Goal: Information Seeking & Learning: Find contact information

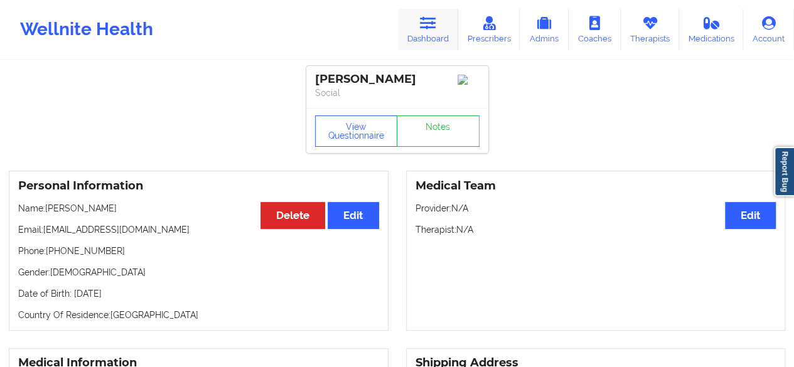
drag, startPoint x: 0, startPoint y: 0, endPoint x: 437, endPoint y: 37, distance: 438.9
click at [437, 37] on link "Dashboard" at bounding box center [428, 29] width 60 height 41
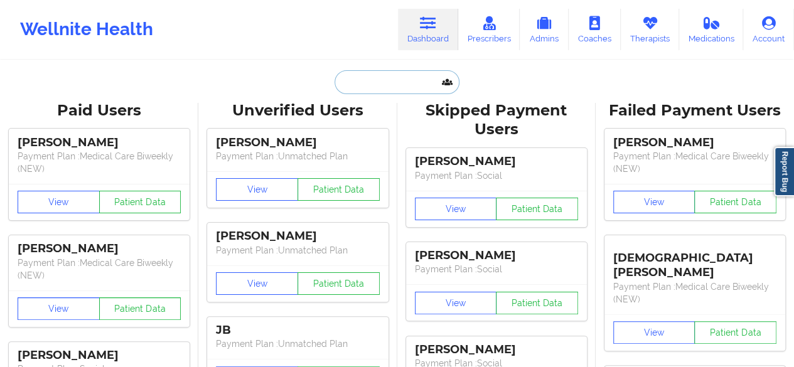
click at [396, 87] on input "text" at bounding box center [396, 82] width 124 height 24
paste input "[EMAIL_ADDRESS][DOMAIN_NAME]"
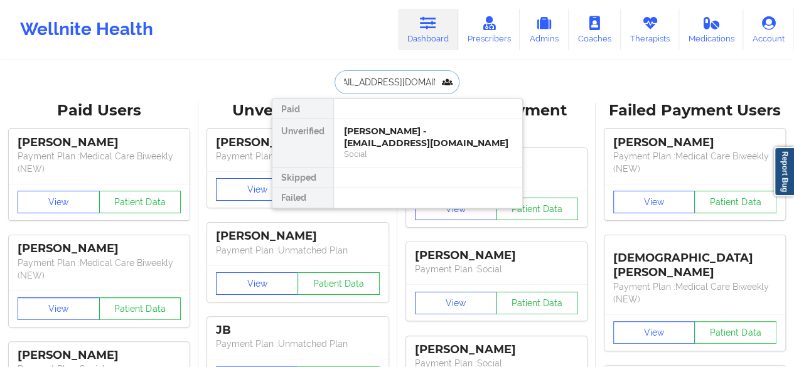
type input "[EMAIL_ADDRESS][DOMAIN_NAME]"
click at [394, 141] on div "[PERSON_NAME] - [EMAIL_ADDRESS][DOMAIN_NAME]" at bounding box center [428, 136] width 168 height 23
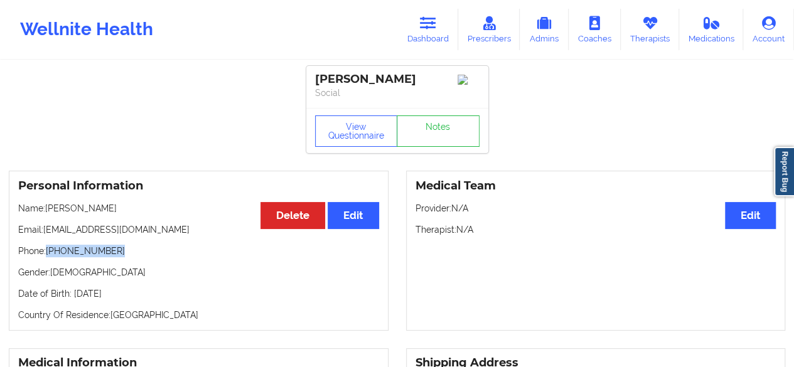
drag, startPoint x: 46, startPoint y: 255, endPoint x: 149, endPoint y: 252, distance: 102.9
click at [149, 252] on p "Phone: [PHONE_NUMBER]" at bounding box center [198, 251] width 361 height 13
copy p "[PHONE_NUMBER]"
click at [437, 35] on link "Dashboard" at bounding box center [428, 29] width 60 height 41
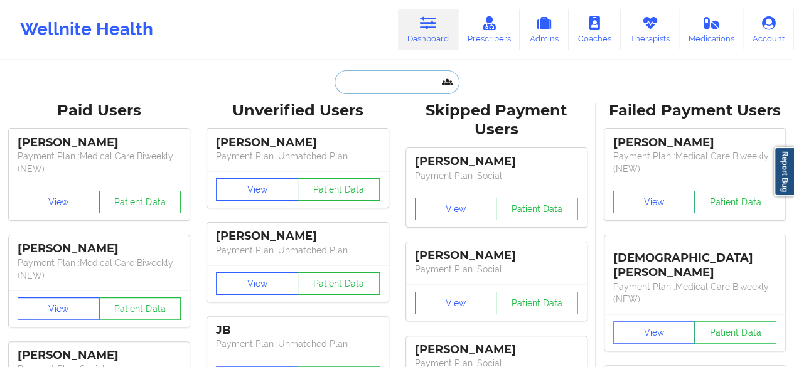
click at [397, 82] on input "text" at bounding box center [396, 82] width 124 height 24
paste input "[EMAIL_ADDRESS][DOMAIN_NAME]"
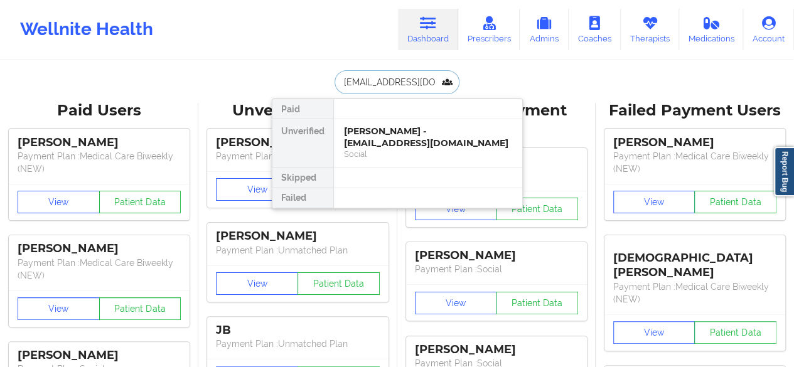
type input "[EMAIL_ADDRESS][DOMAIN_NAME]"
click at [388, 130] on div "[PERSON_NAME] - [EMAIL_ADDRESS][DOMAIN_NAME]" at bounding box center [428, 136] width 168 height 23
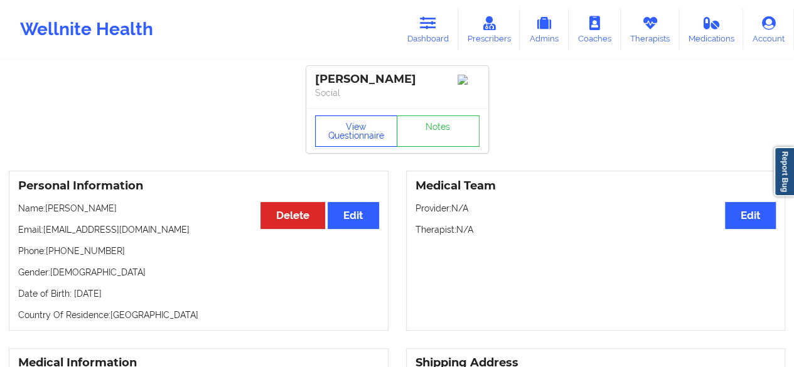
click at [375, 134] on button "View Questionnaire" at bounding box center [356, 130] width 83 height 31
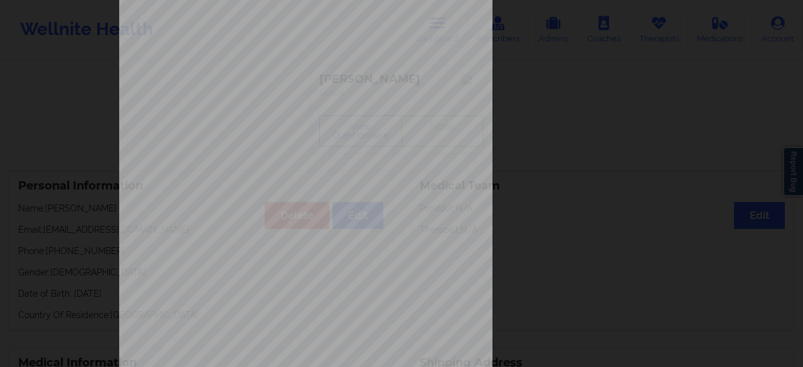
scroll to position [231, 0]
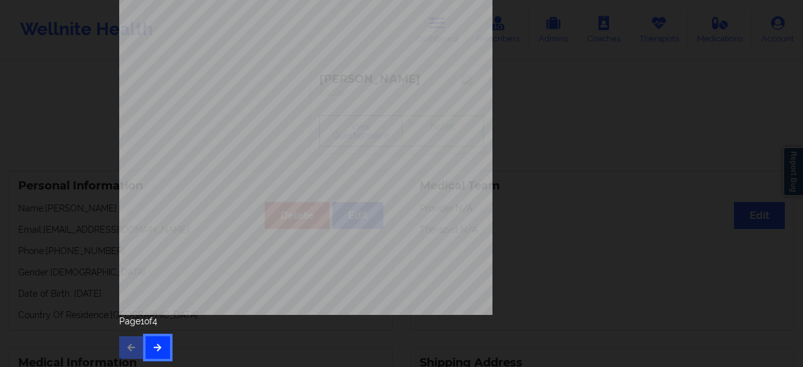
click at [156, 344] on icon "button" at bounding box center [157, 347] width 11 height 8
click at [158, 354] on button "button" at bounding box center [158, 347] width 24 height 23
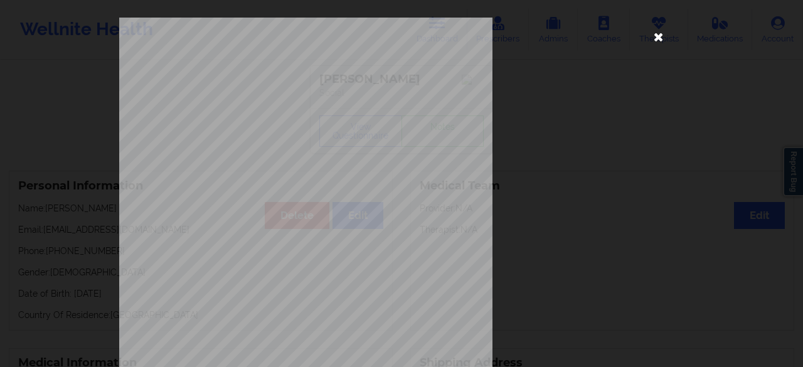
click at [661, 37] on icon at bounding box center [659, 36] width 20 height 20
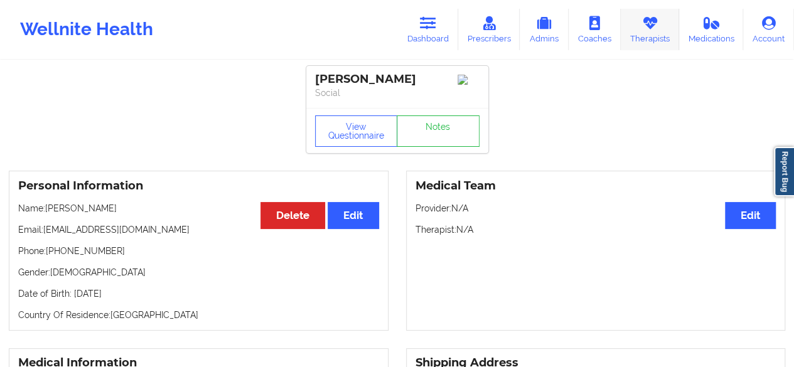
click at [661, 37] on link "Therapists" at bounding box center [650, 29] width 58 height 41
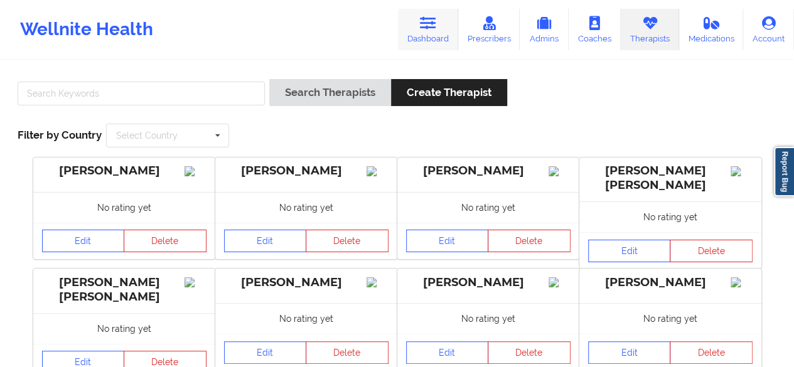
click at [442, 33] on link "Dashboard" at bounding box center [428, 29] width 60 height 41
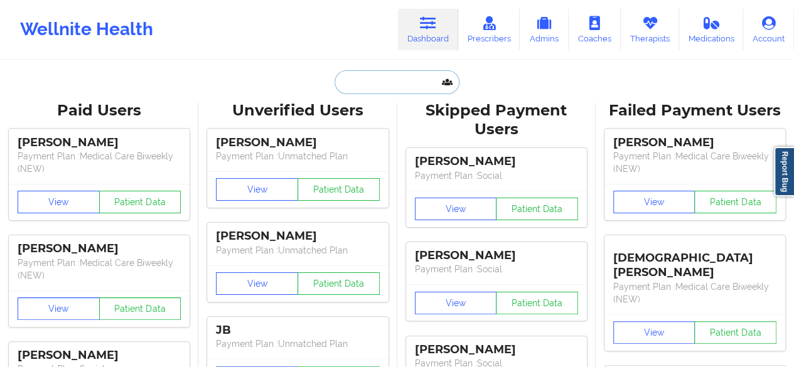
click at [370, 90] on input "text" at bounding box center [396, 82] width 124 height 24
paste input "[EMAIL_ADDRESS][DOMAIN_NAME]"
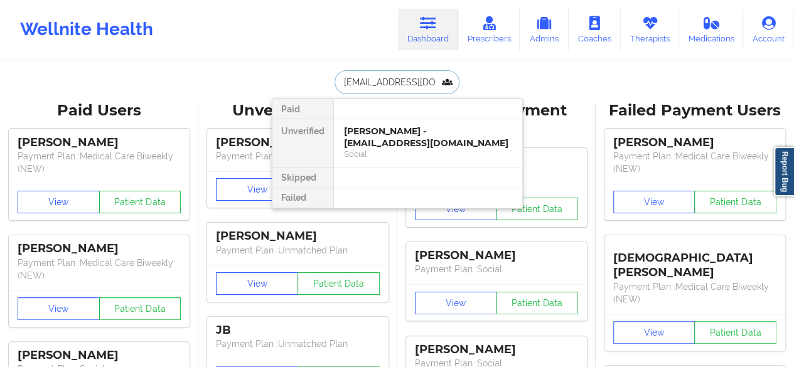
type input "[EMAIL_ADDRESS][DOMAIN_NAME]"
click at [378, 135] on div "[PERSON_NAME] - [EMAIL_ADDRESS][DOMAIN_NAME]" at bounding box center [428, 136] width 168 height 23
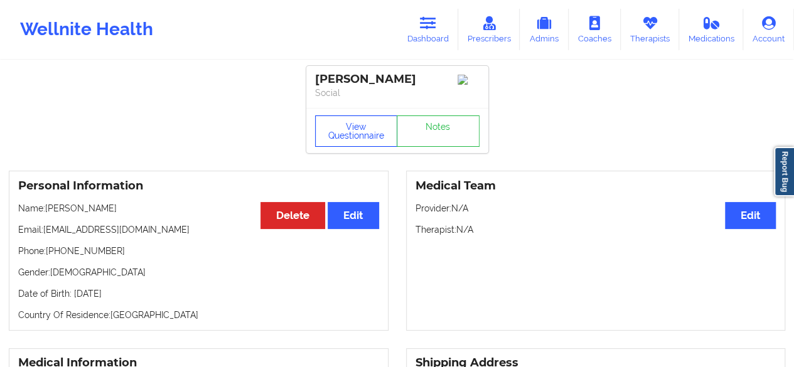
click at [365, 122] on button "View Questionnaire" at bounding box center [356, 130] width 83 height 31
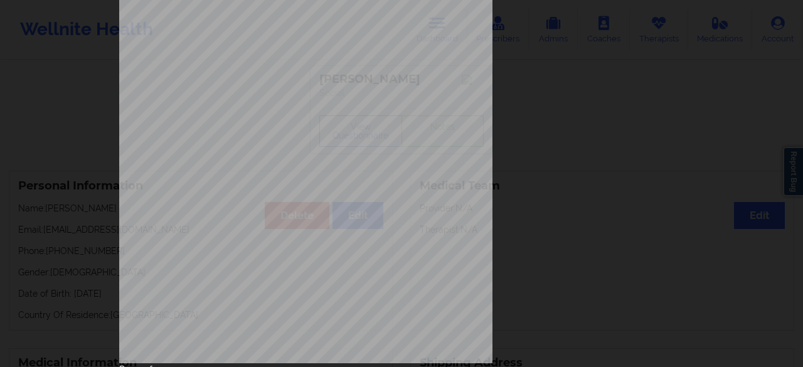
scroll to position [231, 0]
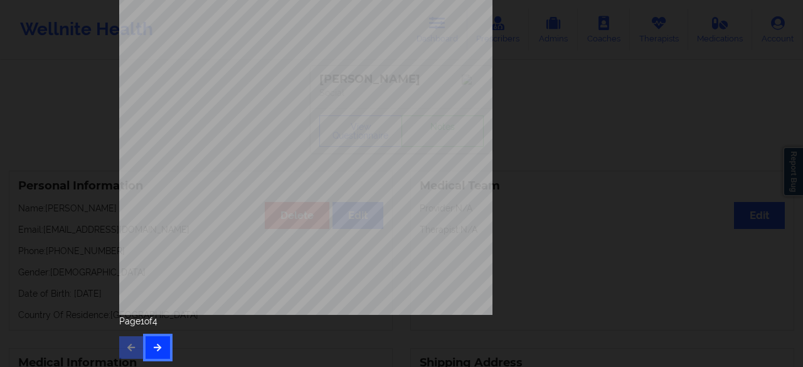
click at [160, 337] on button "button" at bounding box center [158, 347] width 24 height 23
click at [163, 344] on button "button" at bounding box center [158, 347] width 24 height 23
click at [146, 348] on button "button" at bounding box center [158, 347] width 24 height 23
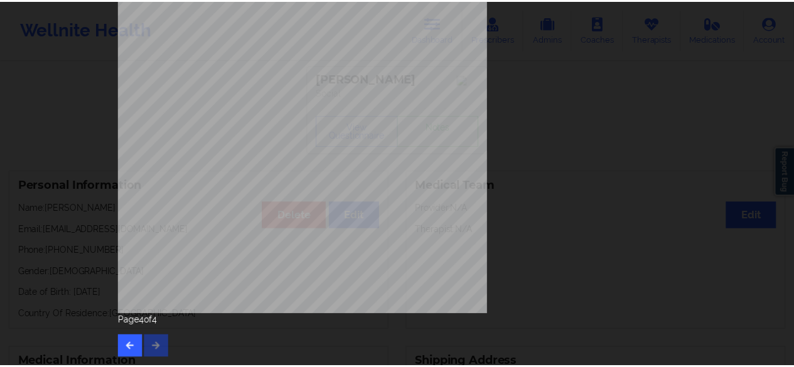
scroll to position [0, 0]
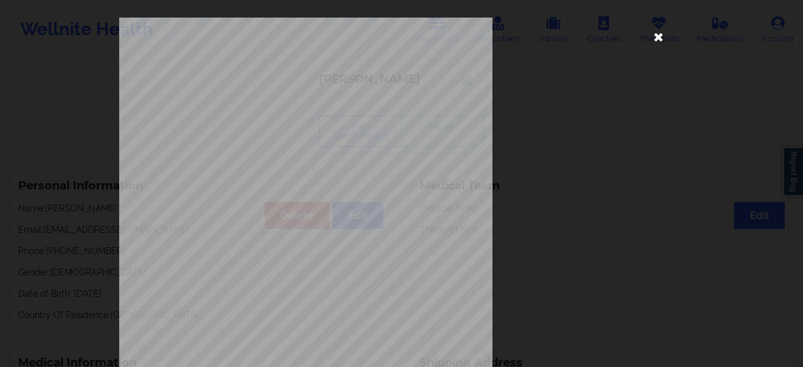
click at [664, 40] on icon at bounding box center [659, 36] width 20 height 20
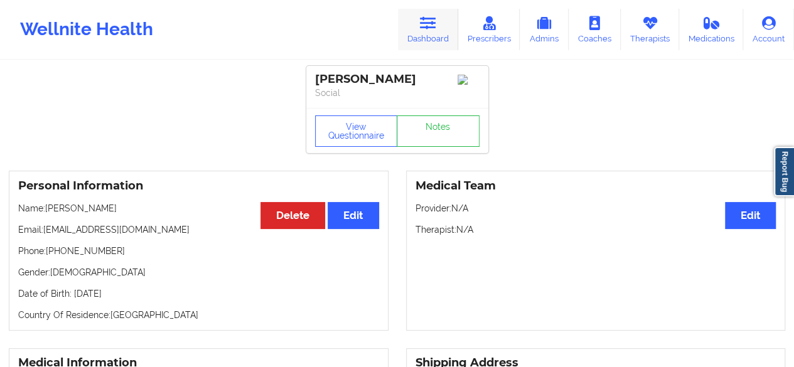
click at [427, 35] on link "Dashboard" at bounding box center [428, 29] width 60 height 41
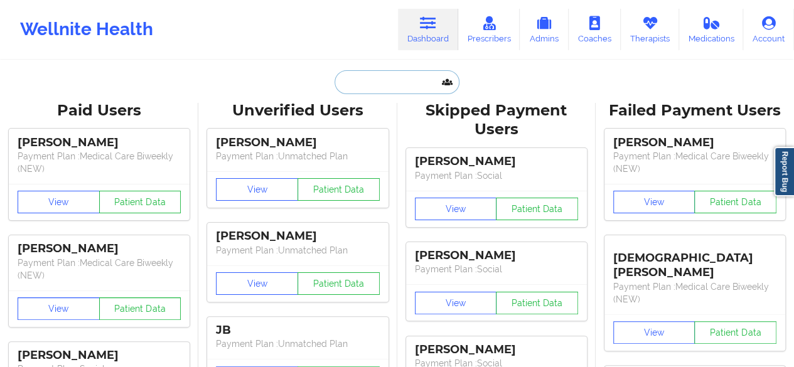
click at [375, 86] on input "text" at bounding box center [396, 82] width 124 height 24
paste input "[EMAIL_ADDRESS][DOMAIN_NAME]"
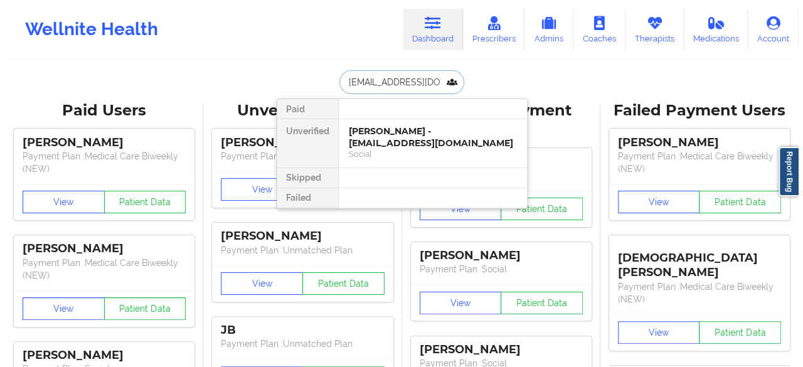
scroll to position [0, 9]
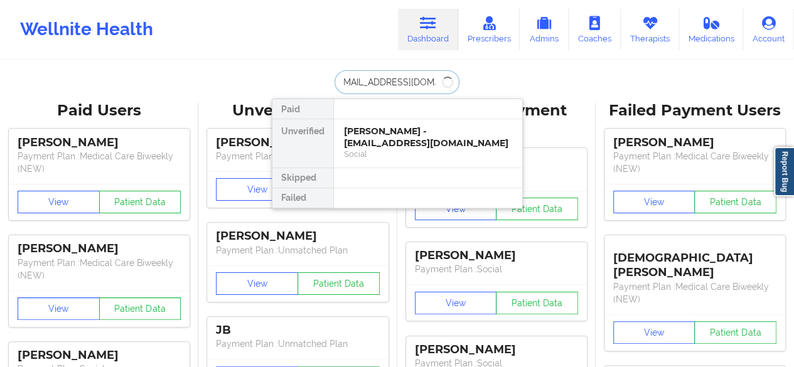
type input "[EMAIL_ADDRESS][DOMAIN_NAME]"
click at [381, 164] on div "[PERSON_NAME] - [EMAIL_ADDRESS][DOMAIN_NAME] Social" at bounding box center [428, 143] width 188 height 48
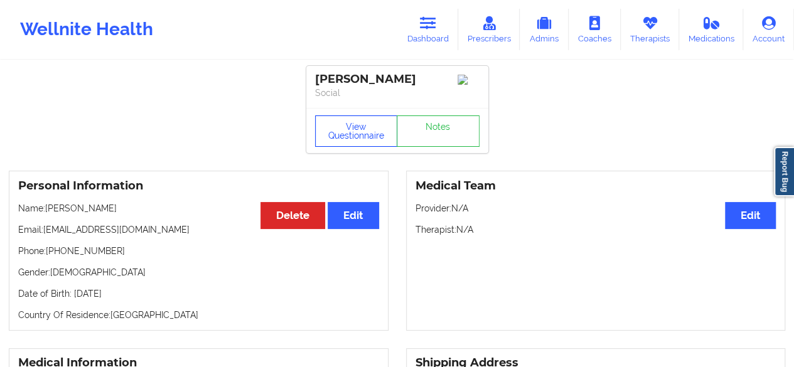
click at [351, 140] on button "View Questionnaire" at bounding box center [356, 130] width 83 height 31
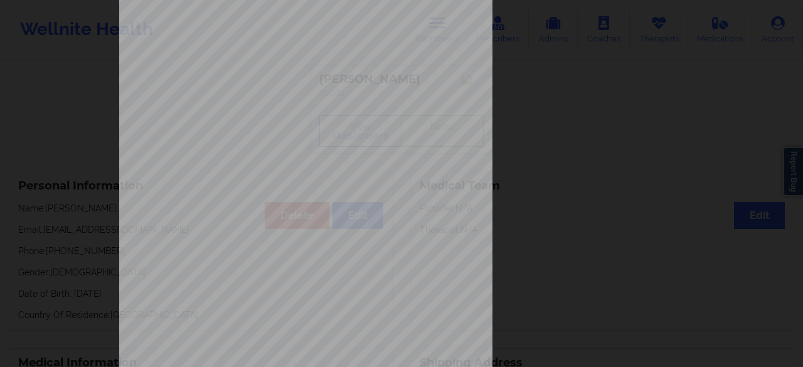
scroll to position [231, 0]
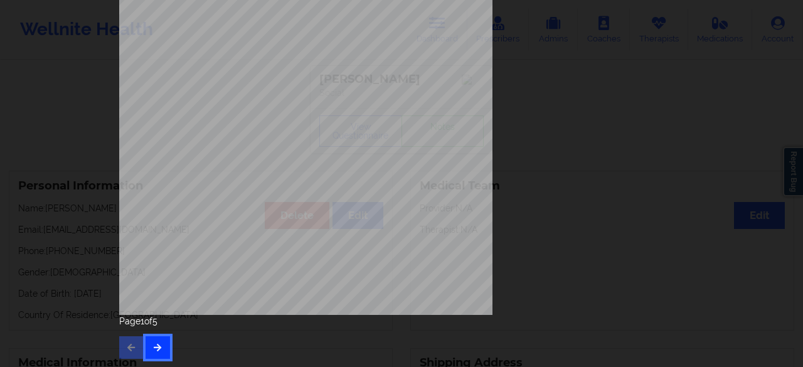
click at [153, 348] on icon "button" at bounding box center [157, 347] width 11 height 8
click at [159, 347] on icon "button" at bounding box center [157, 347] width 11 height 8
click at [152, 346] on icon "button" at bounding box center [157, 347] width 11 height 8
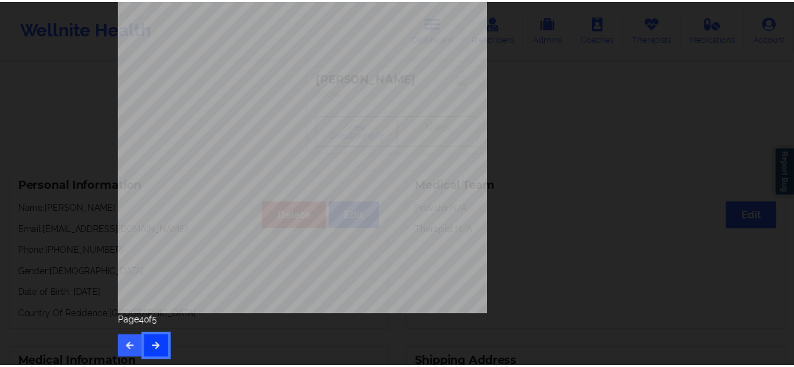
scroll to position [0, 0]
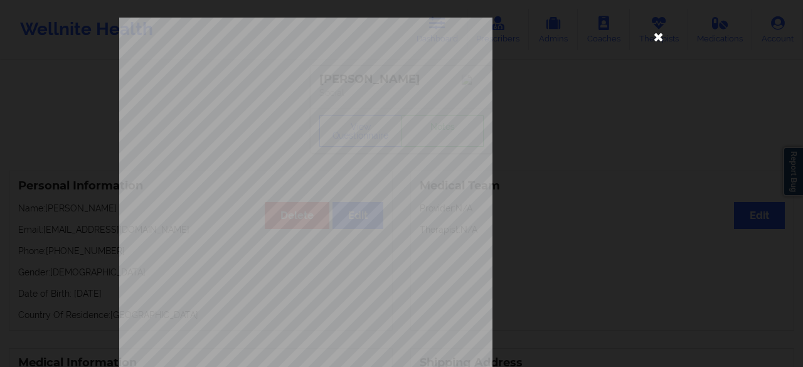
click at [658, 38] on icon at bounding box center [659, 36] width 20 height 20
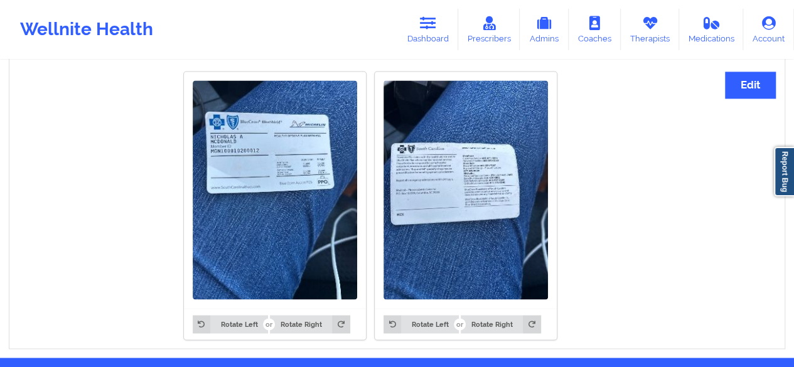
scroll to position [952, 0]
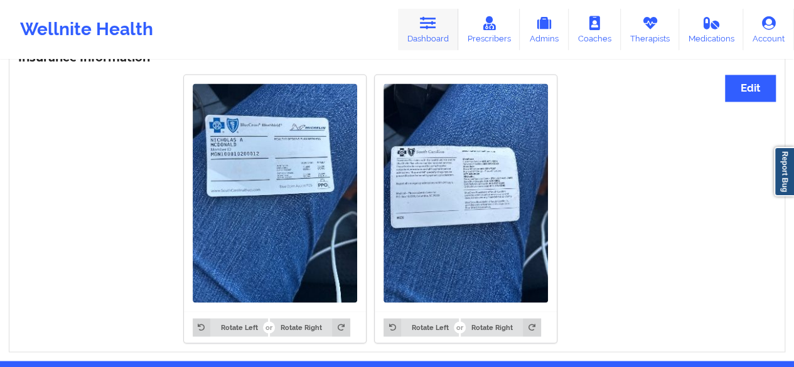
click at [442, 13] on link "Dashboard" at bounding box center [428, 29] width 60 height 41
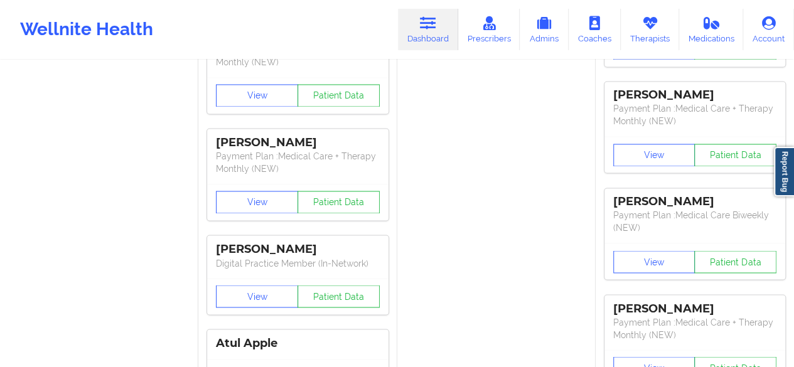
click at [429, 39] on link "Dashboard" at bounding box center [428, 29] width 60 height 41
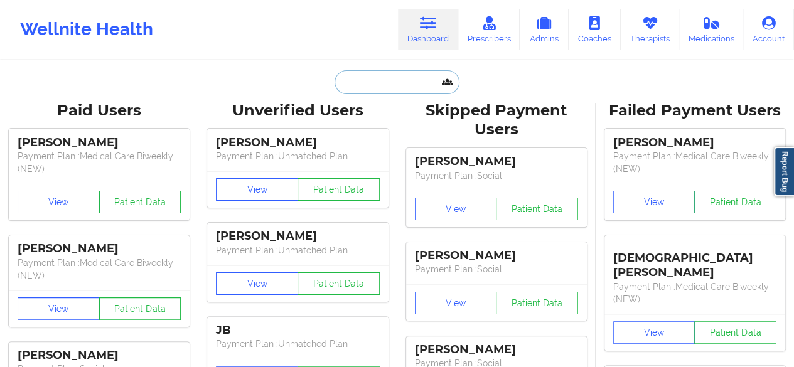
click at [425, 78] on input "text" at bounding box center [396, 82] width 124 height 24
paste input "[EMAIL_ADDRESS][DOMAIN_NAME]"
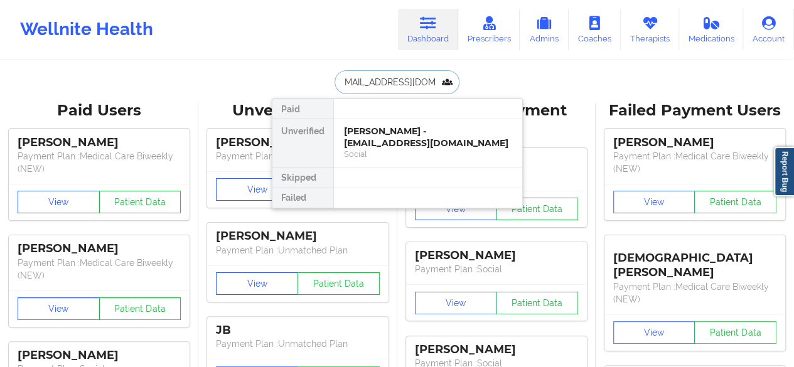
type input "[EMAIL_ADDRESS][DOMAIN_NAME]"
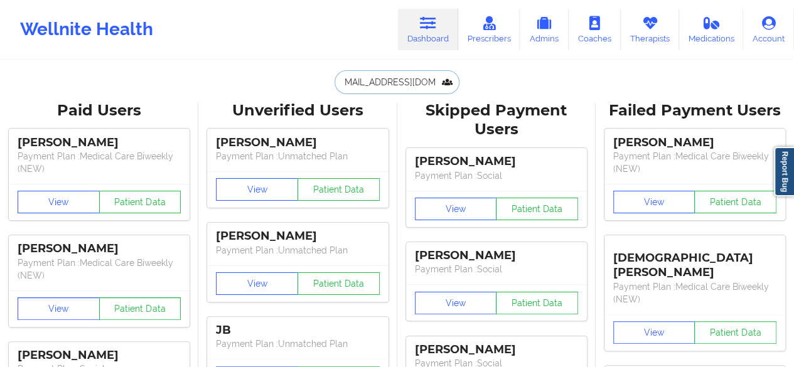
scroll to position [0, 0]
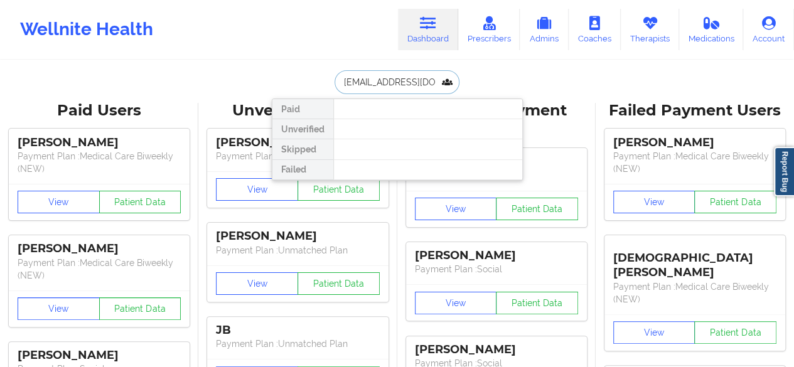
click at [413, 80] on input "[EMAIL_ADDRESS][DOMAIN_NAME]" at bounding box center [396, 82] width 124 height 24
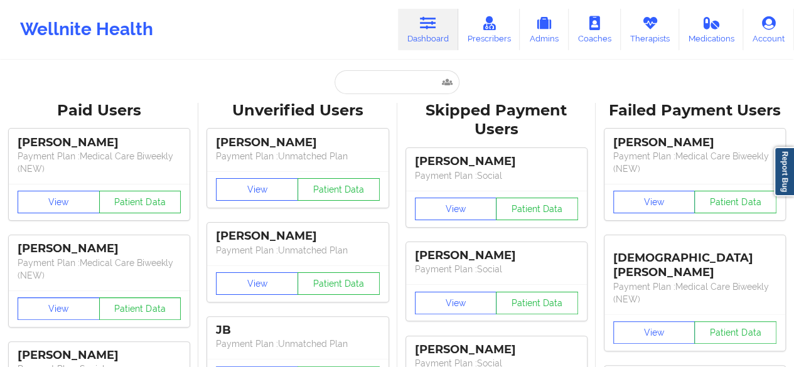
click at [429, 33] on link "Dashboard" at bounding box center [428, 29] width 60 height 41
click at [392, 77] on input "text" at bounding box center [396, 82] width 124 height 24
paste input "[EMAIL_ADDRESS][DOMAIN_NAME]"
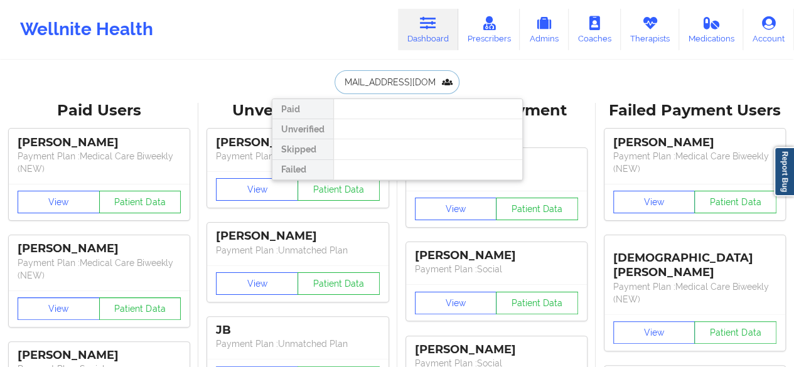
type input "[EMAIL_ADDRESS][DOMAIN_NAME]"
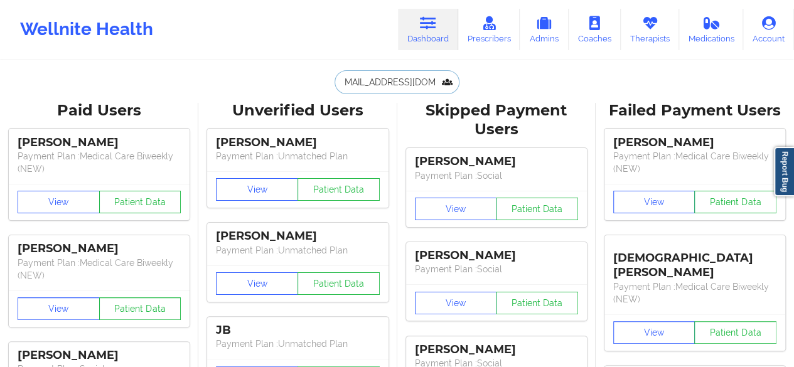
scroll to position [0, 0]
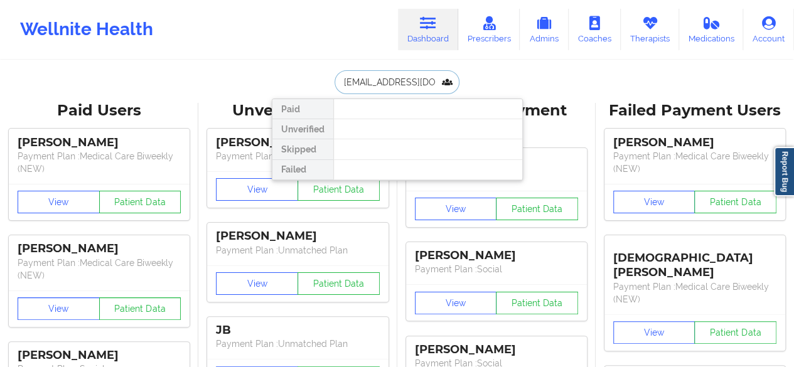
click at [408, 81] on input "[EMAIL_ADDRESS][DOMAIN_NAME]" at bounding box center [396, 82] width 124 height 24
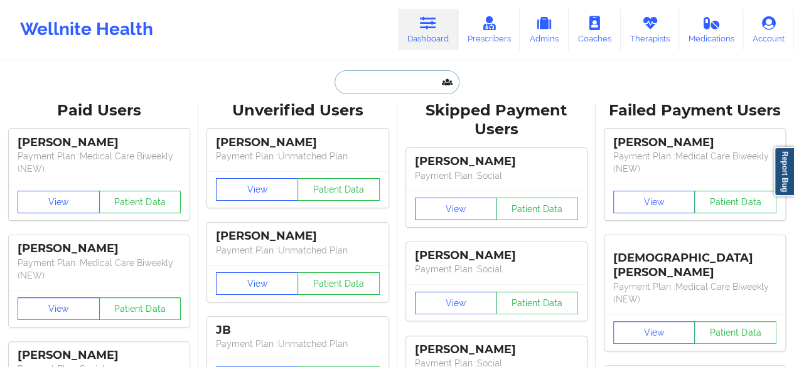
paste input "[EMAIL_ADDRESS][DOMAIN_NAME]"
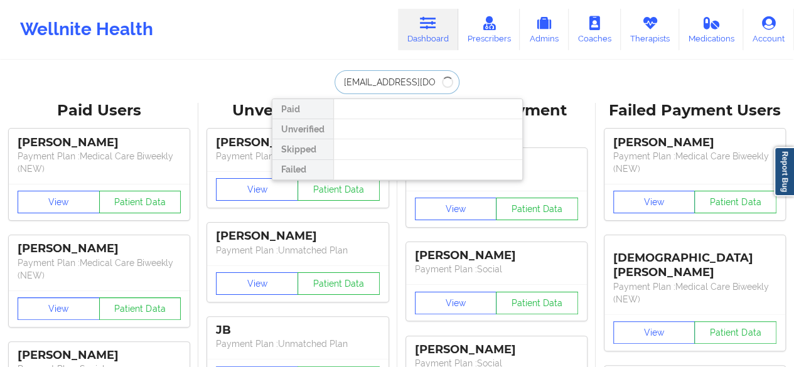
type input "[EMAIL_ADDRESS][DOMAIN_NAME]"
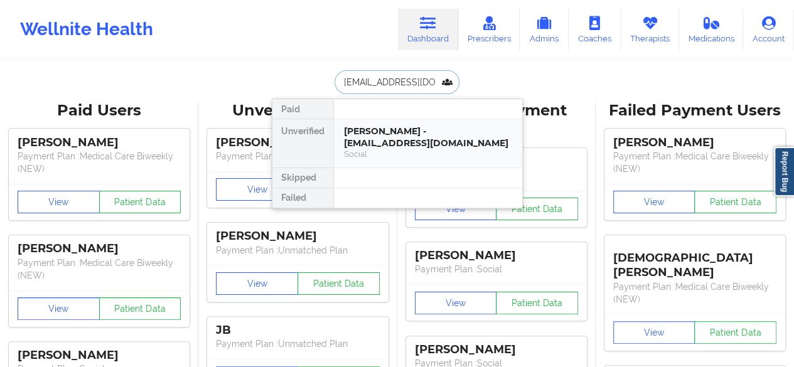
click at [380, 139] on div "[PERSON_NAME] - [EMAIL_ADDRESS][DOMAIN_NAME]" at bounding box center [428, 136] width 168 height 23
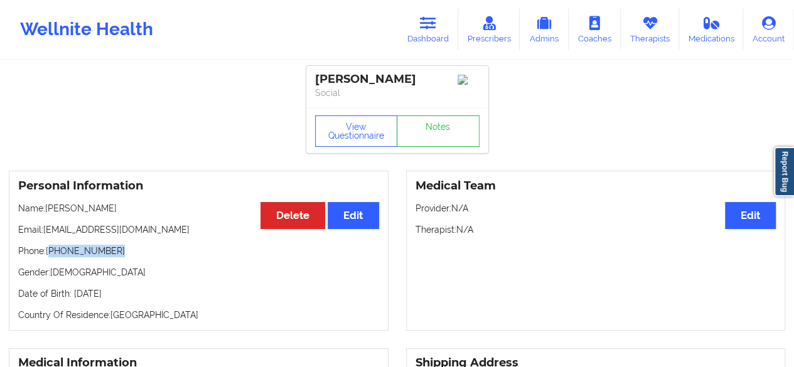
drag, startPoint x: 115, startPoint y: 257, endPoint x: 50, endPoint y: 255, distance: 64.7
click at [50, 255] on p "Phone: [PHONE_NUMBER]" at bounding box center [198, 251] width 361 height 13
copy p "[PHONE_NUMBER]"
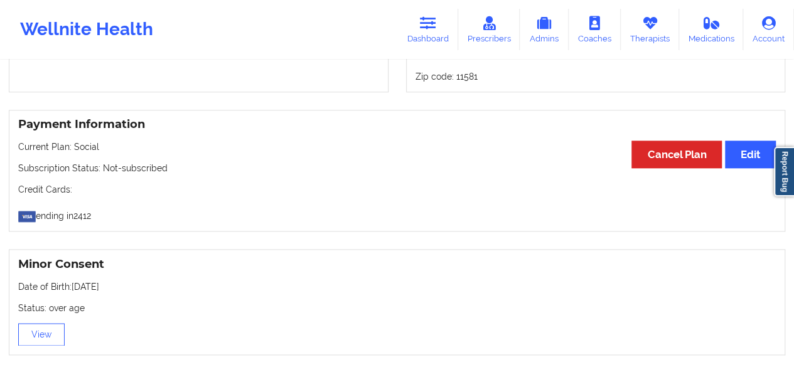
scroll to position [628, 0]
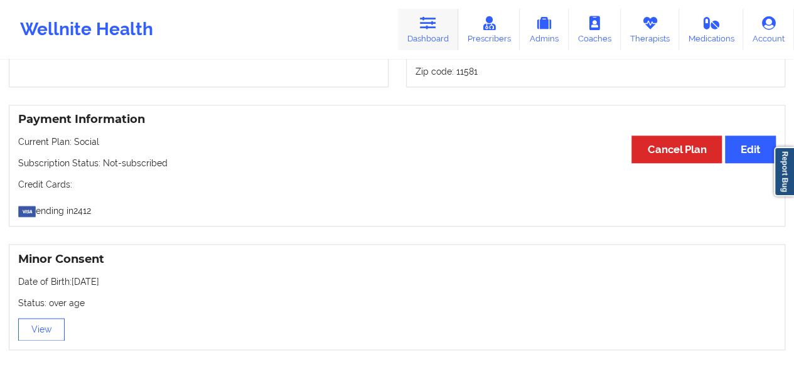
click at [428, 30] on icon at bounding box center [428, 23] width 16 height 14
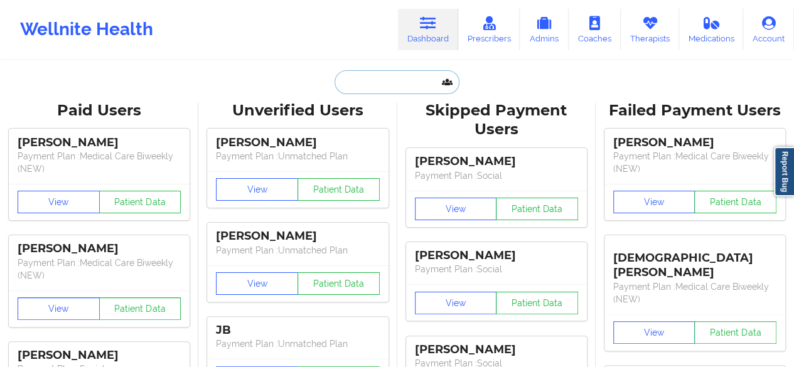
click at [399, 84] on input "text" at bounding box center [396, 82] width 124 height 24
paste input "[EMAIL_ADDRESS][DOMAIN_NAME]"
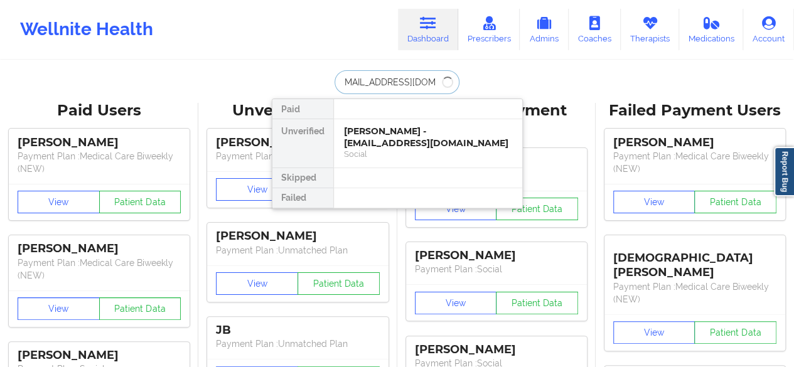
type input "[EMAIL_ADDRESS][DOMAIN_NAME]"
click at [381, 136] on div "[PERSON_NAME] - [EMAIL_ADDRESS][DOMAIN_NAME]" at bounding box center [428, 136] width 168 height 23
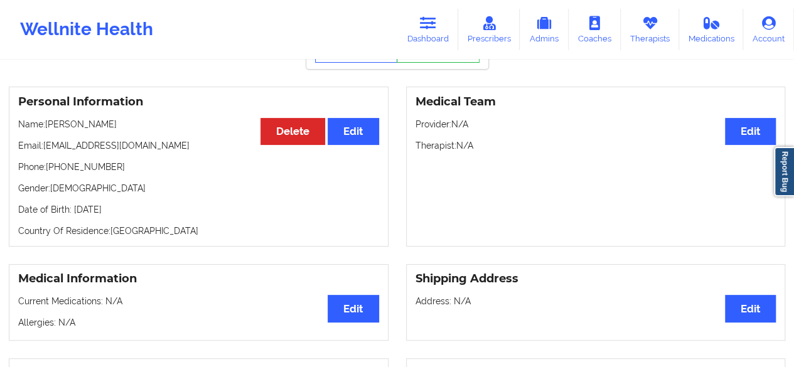
scroll to position [69, 0]
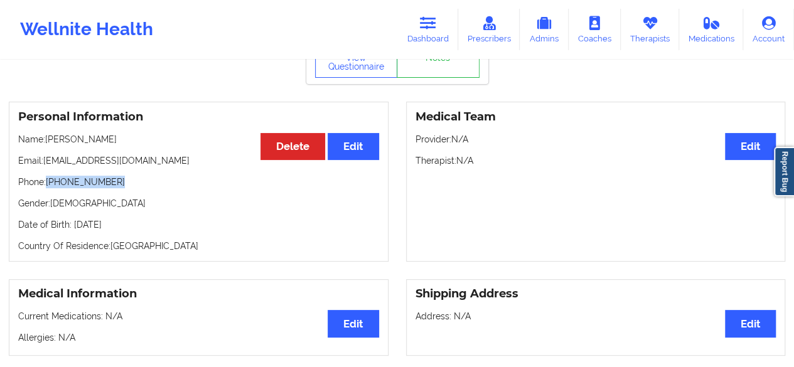
drag, startPoint x: 48, startPoint y: 186, endPoint x: 119, endPoint y: 185, distance: 71.5
click at [119, 185] on p "Phone: [PHONE_NUMBER]" at bounding box center [198, 182] width 361 height 13
copy p "[PHONE_NUMBER]"
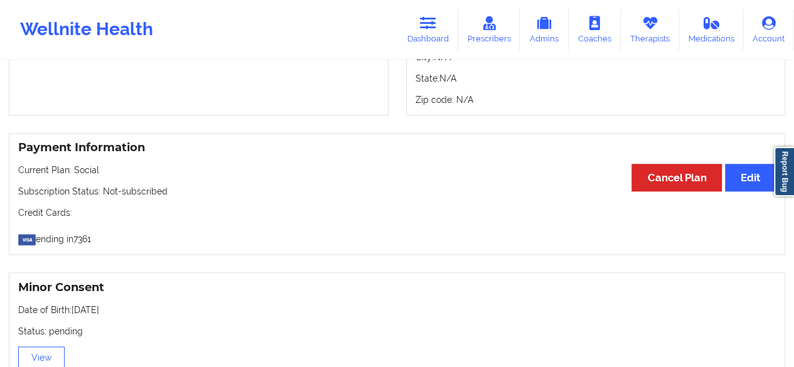
scroll to position [599, 0]
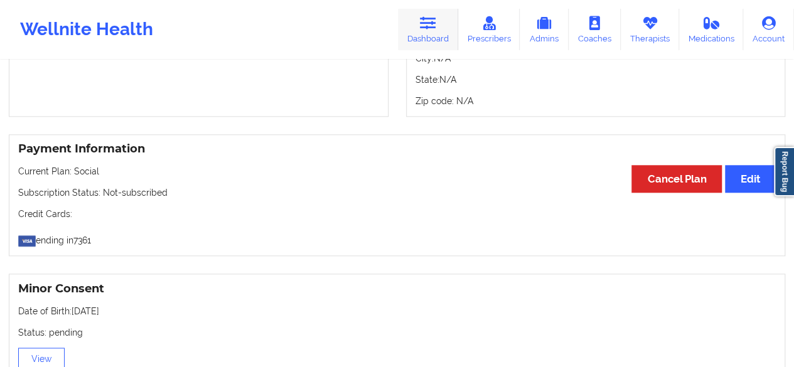
click at [450, 27] on link "Dashboard" at bounding box center [428, 29] width 60 height 41
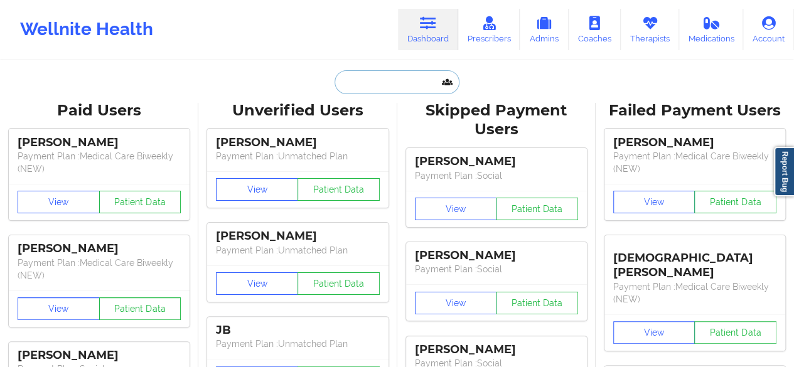
click at [399, 85] on input "text" at bounding box center [396, 82] width 124 height 24
paste input "[EMAIL_ADDRESS][DOMAIN_NAME]"
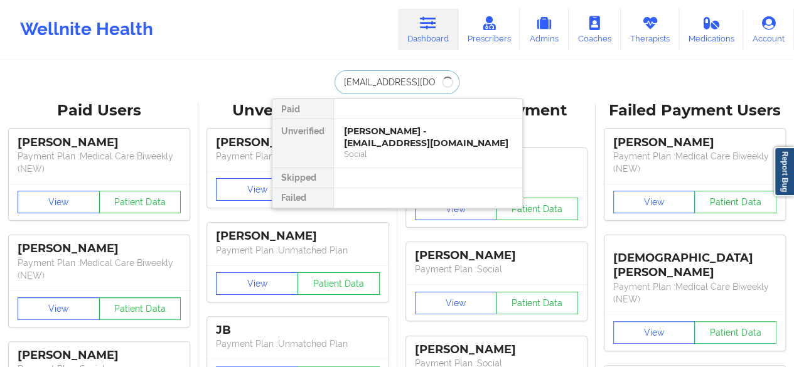
type input "[EMAIL_ADDRESS][DOMAIN_NAME]"
click at [385, 131] on div "[PERSON_NAME] - [EMAIL_ADDRESS][DOMAIN_NAME]" at bounding box center [428, 136] width 168 height 23
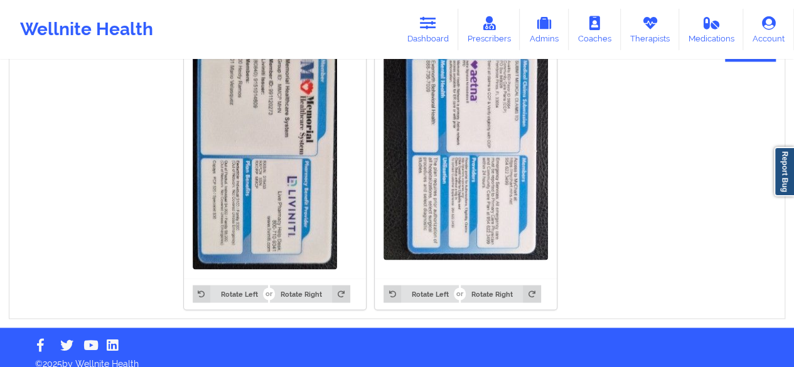
scroll to position [991, 0]
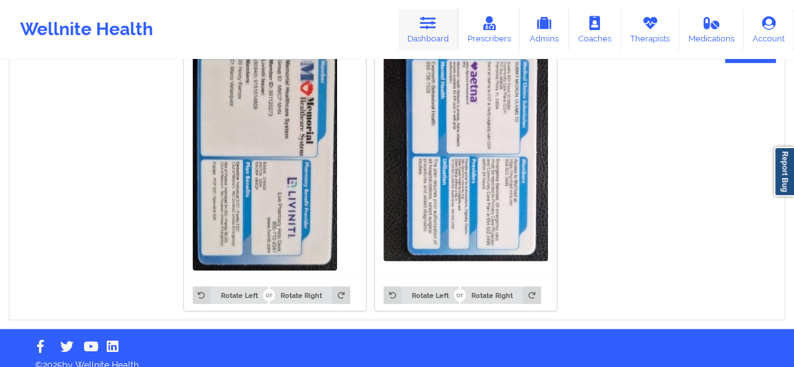
click at [434, 31] on link "Dashboard" at bounding box center [428, 29] width 60 height 41
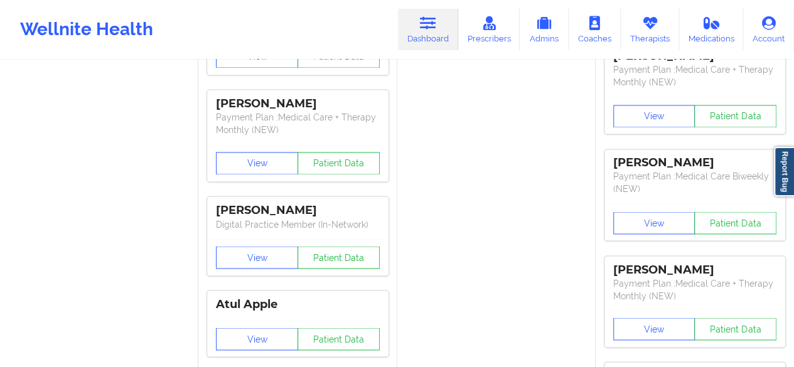
click at [434, 31] on link "Dashboard" at bounding box center [428, 29] width 60 height 41
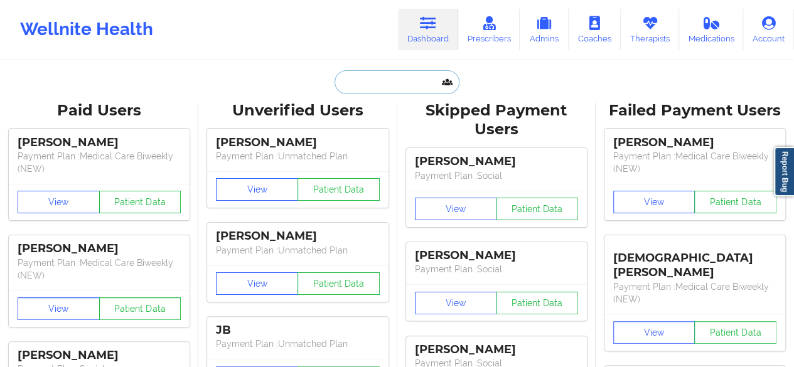
click at [408, 88] on input "text" at bounding box center [396, 82] width 124 height 24
paste input "[EMAIL_ADDRESS][DOMAIN_NAME]"
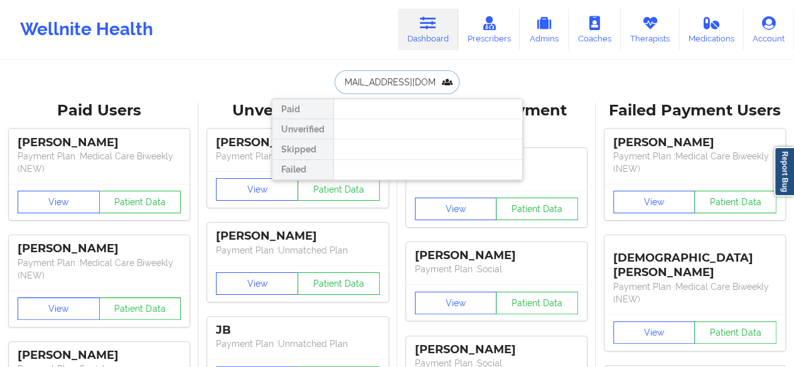
click at [413, 87] on input "[EMAIL_ADDRESS][DOMAIN_NAME]" at bounding box center [396, 82] width 124 height 24
click at [520, 76] on div "[EMAIL_ADDRESS][DOMAIN_NAME] Paid Unverified Skipped Failed" at bounding box center [397, 82] width 251 height 24
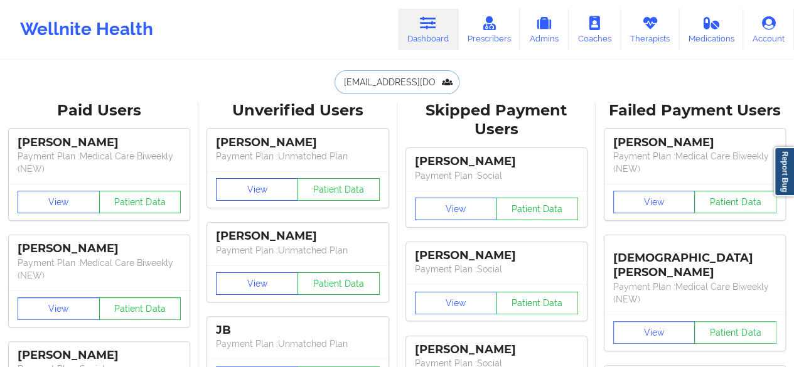
click at [430, 85] on input "[EMAIL_ADDRESS][DOMAIN_NAME]" at bounding box center [396, 82] width 124 height 24
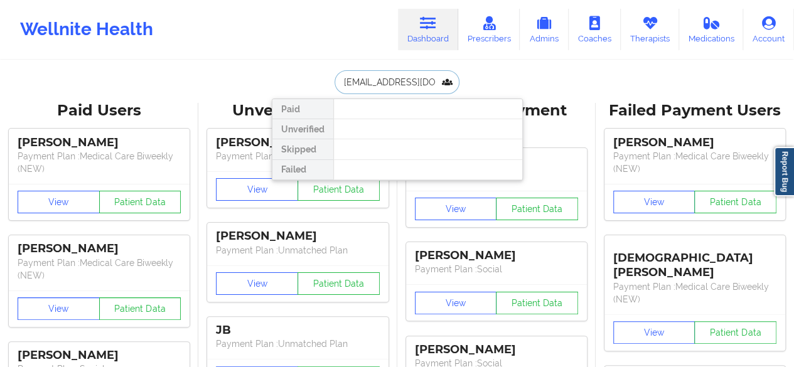
click at [430, 85] on input "[EMAIL_ADDRESS][DOMAIN_NAME]" at bounding box center [396, 82] width 124 height 24
paste input "[EMAIL_ADDRESS]"
type input "[EMAIL_ADDRESS][DOMAIN_NAME]"
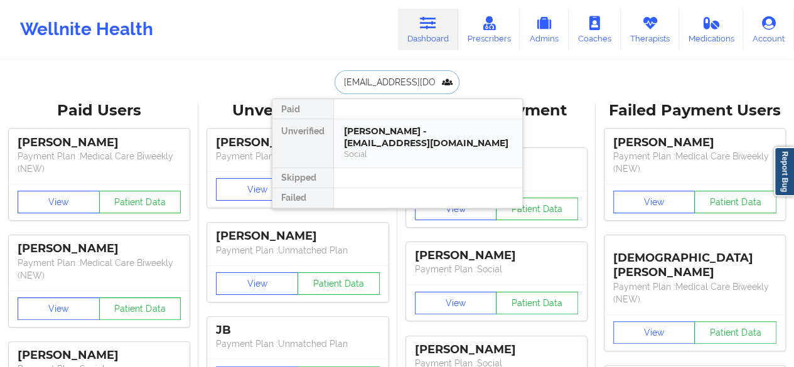
click at [384, 149] on div "Social" at bounding box center [428, 154] width 168 height 11
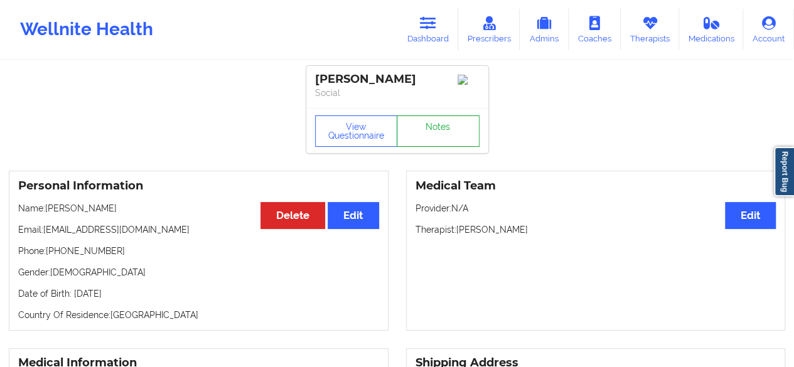
click at [462, 122] on link "Notes" at bounding box center [438, 130] width 83 height 31
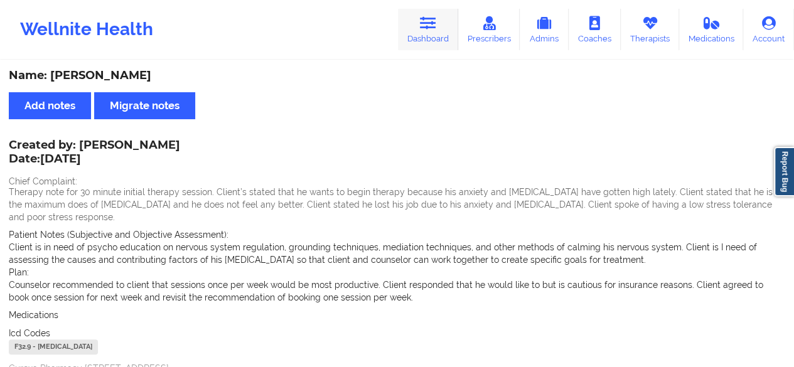
click at [437, 33] on link "Dashboard" at bounding box center [428, 29] width 60 height 41
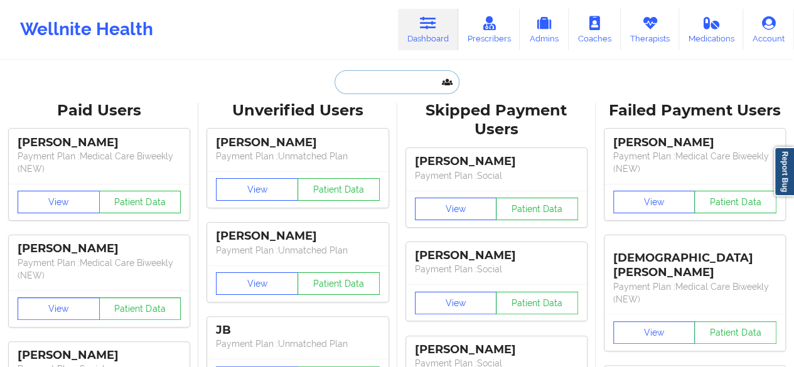
click at [376, 89] on input "text" at bounding box center [396, 82] width 124 height 24
paste input "[EMAIL_ADDRESS][DOMAIN_NAME]"
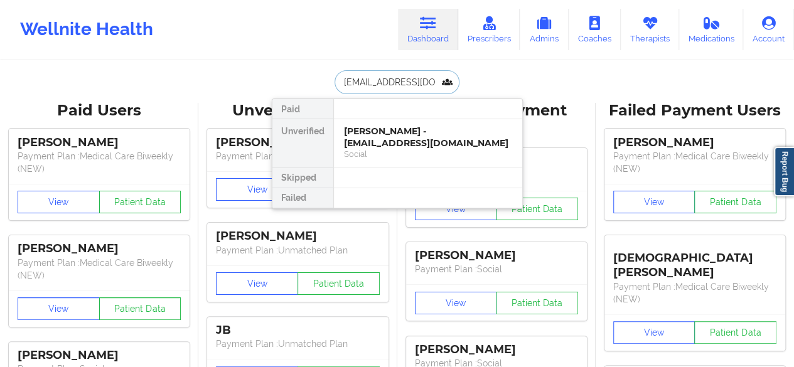
type input "[EMAIL_ADDRESS][DOMAIN_NAME]"
click at [390, 136] on div "[PERSON_NAME] - [EMAIL_ADDRESS][DOMAIN_NAME]" at bounding box center [428, 136] width 168 height 23
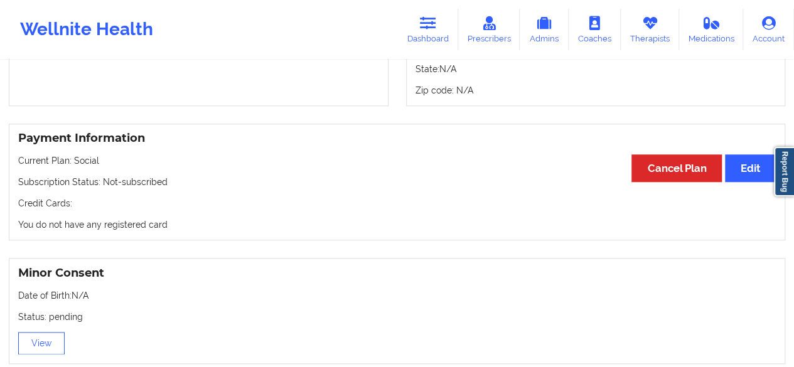
scroll to position [622, 0]
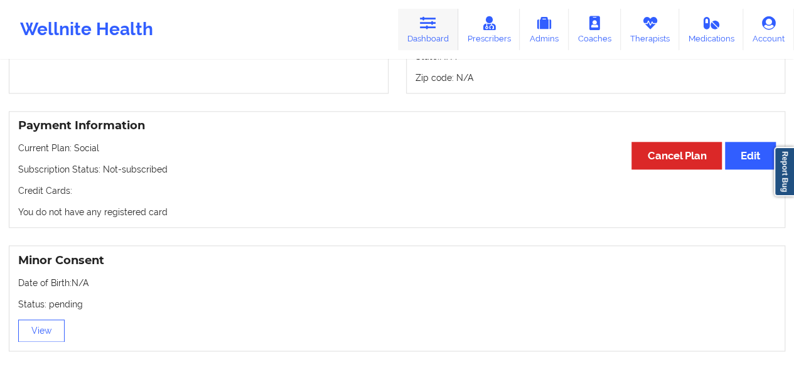
click at [436, 24] on icon at bounding box center [428, 23] width 16 height 14
